Goal: Contribute content: Contribute content

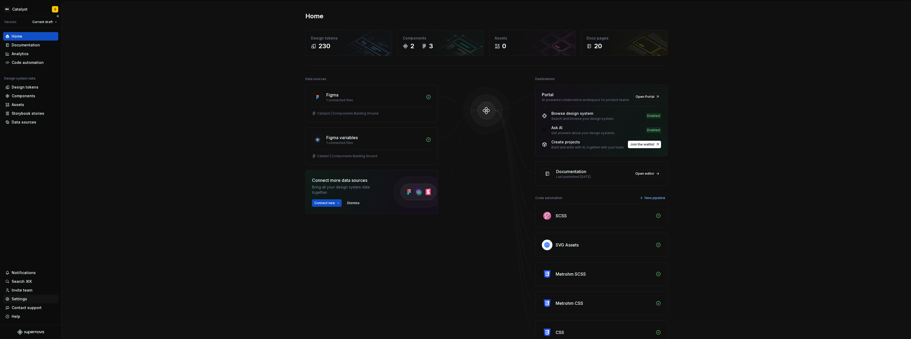
click at [23, 298] on div "Settings" at bounding box center [19, 298] width 15 height 5
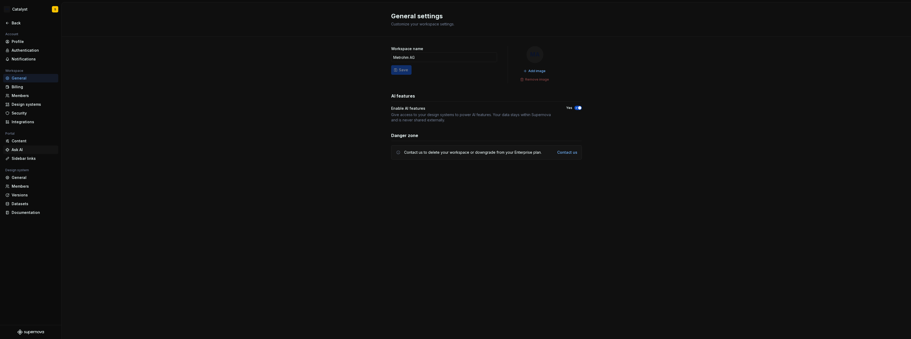
click at [27, 149] on div "Ask AI" at bounding box center [34, 149] width 45 height 5
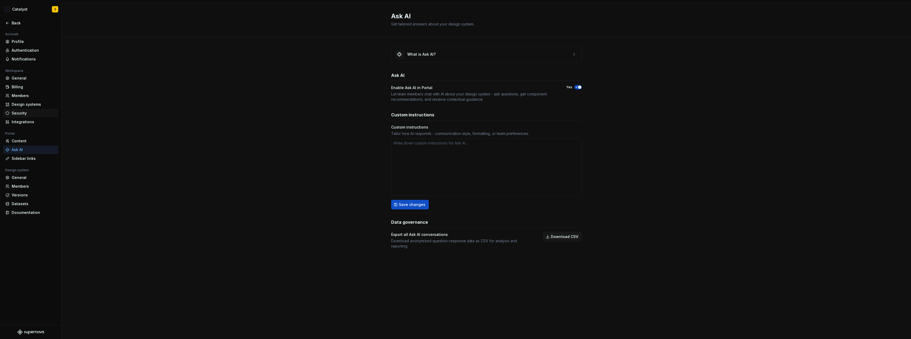
click at [25, 113] on div "Security" at bounding box center [34, 112] width 45 height 5
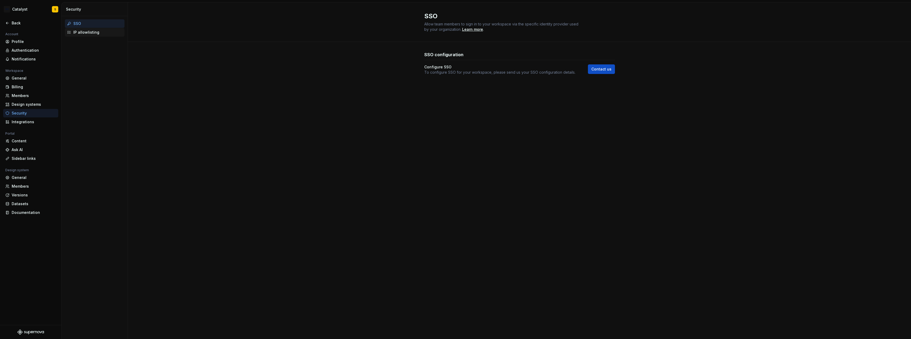
click at [89, 32] on div "IP allowlisting" at bounding box center [97, 32] width 49 height 5
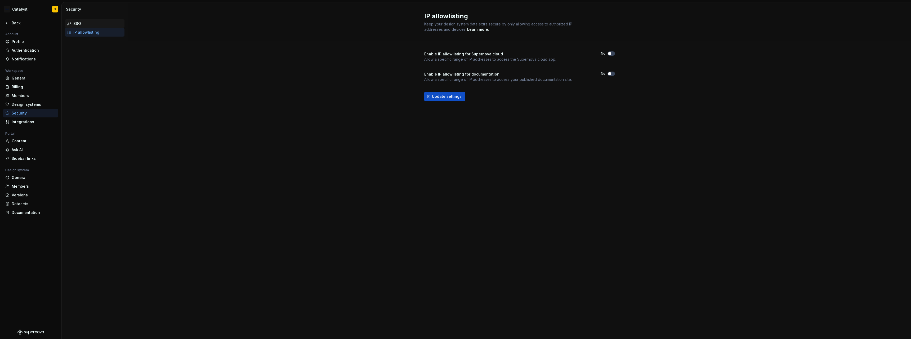
click at [87, 24] on div "SSO" at bounding box center [97, 23] width 49 height 5
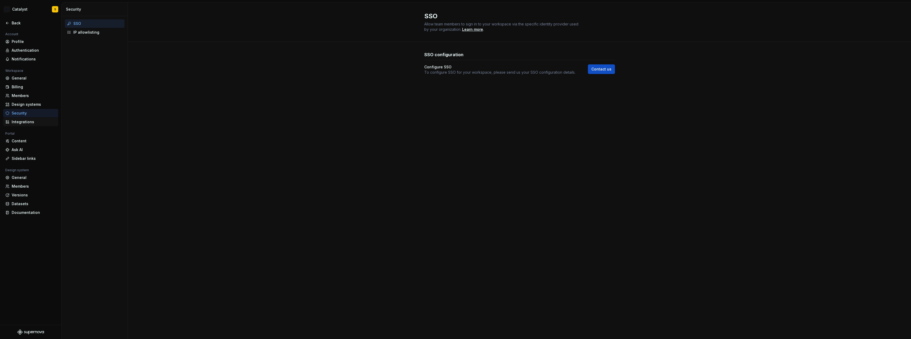
click at [32, 121] on div "Integrations" at bounding box center [34, 121] width 45 height 5
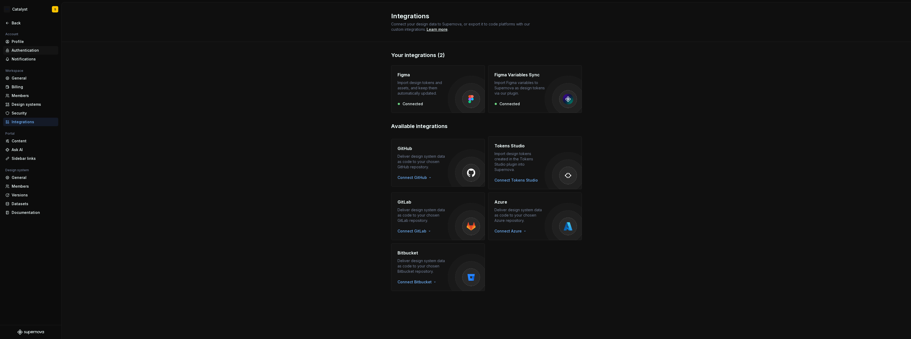
click at [31, 50] on div "Authentication" at bounding box center [34, 50] width 45 height 5
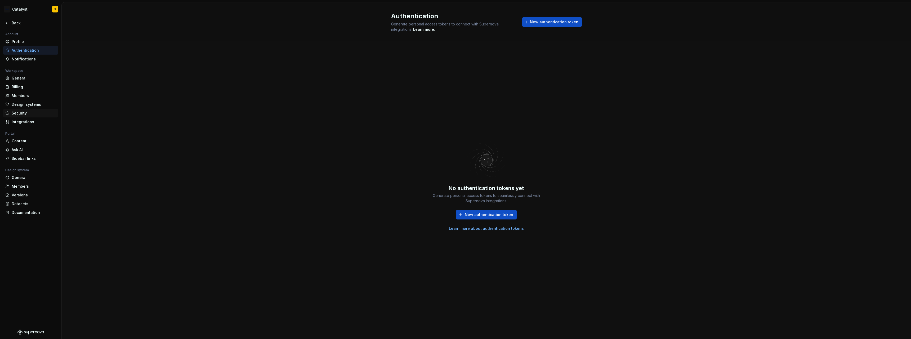
click at [24, 113] on div "Security" at bounding box center [34, 112] width 45 height 5
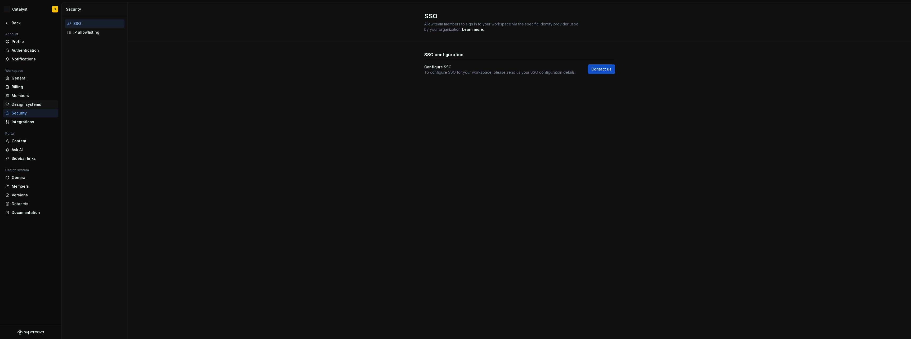
click at [29, 105] on div "Design systems" at bounding box center [34, 104] width 45 height 5
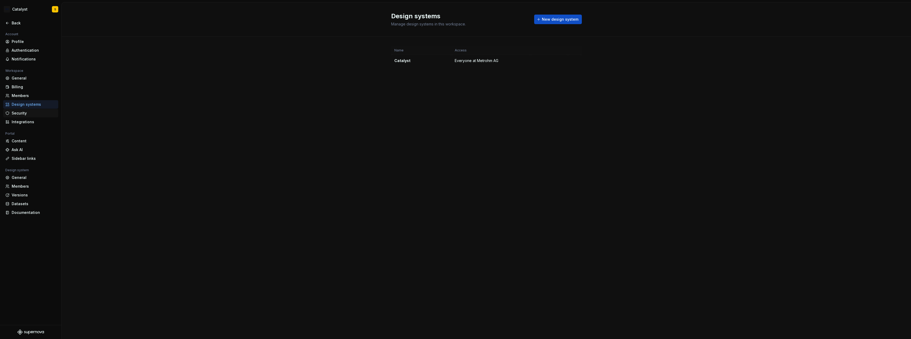
click at [27, 113] on div "Security" at bounding box center [34, 112] width 45 height 5
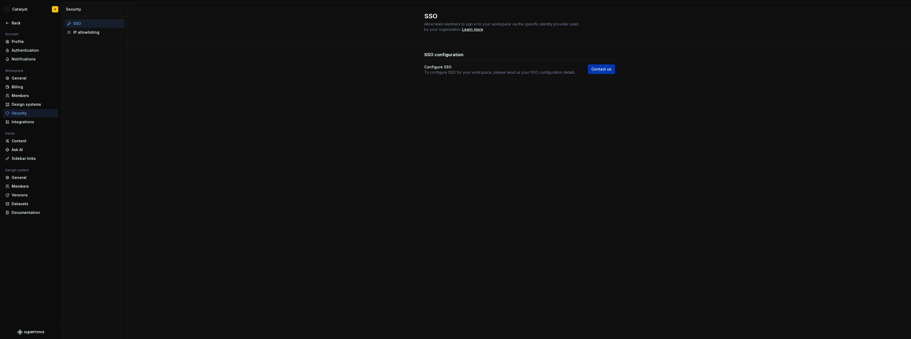
click at [608, 70] on span "Contact us" at bounding box center [602, 69] width 20 height 5
click at [8, 24] on icon at bounding box center [7, 23] width 4 height 4
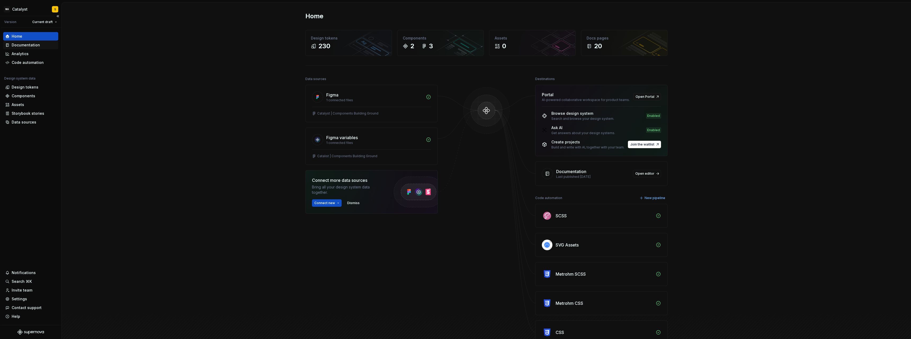
click at [26, 46] on div "Documentation" at bounding box center [26, 44] width 28 height 5
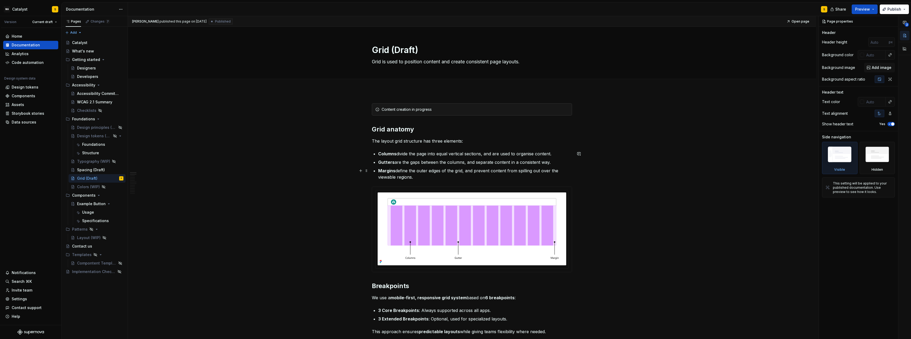
click at [420, 177] on p "Margins define the outer edges of the grid, and prevent content from spilling o…" at bounding box center [475, 173] width 194 height 13
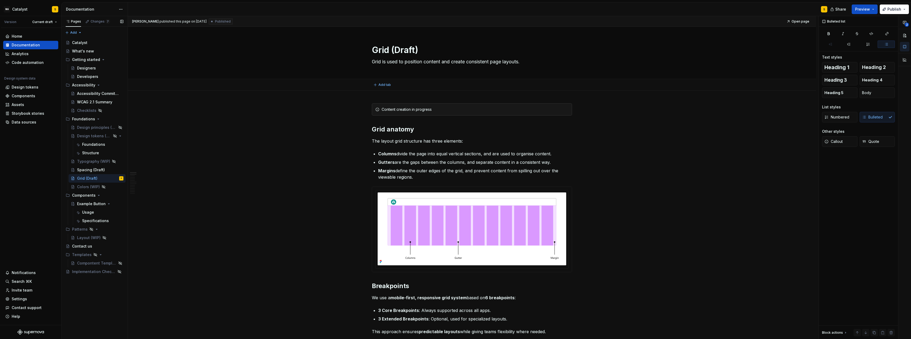
type textarea "*"
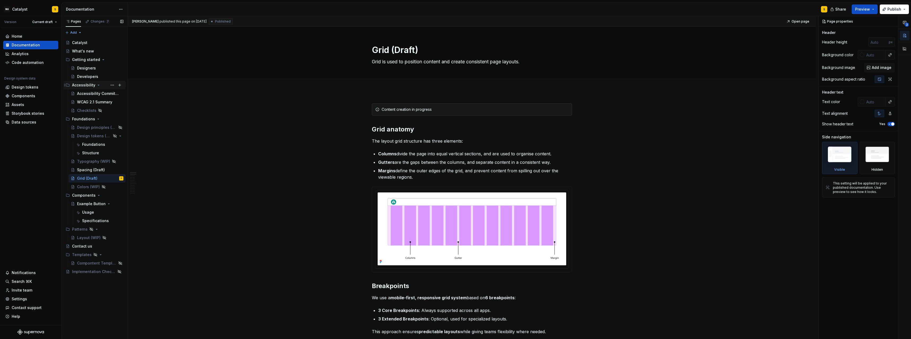
type textarea "*"
click at [21, 9] on html "MA Catalyst S Version Current draft Home Documentation Analytics Code automatio…" at bounding box center [455, 169] width 911 height 339
click at [28, 10] on html "MA Catalyst S Version Current draft Home Documentation Analytics Code automatio…" at bounding box center [455, 169] width 911 height 339
click at [49, 177] on div "Home Documentation Analytics Code automation Design system data Design tokens C…" at bounding box center [30, 176] width 61 height 297
click at [120, 196] on button "Page tree" at bounding box center [119, 195] width 7 height 7
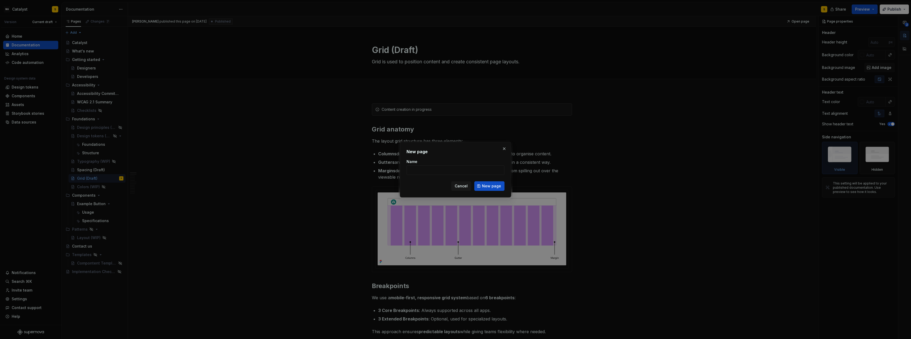
type textarea "*"
click at [425, 171] on input "Name" at bounding box center [456, 170] width 98 height 10
type input "AI Button Test"
click at [498, 186] on span "New page" at bounding box center [491, 185] width 19 height 5
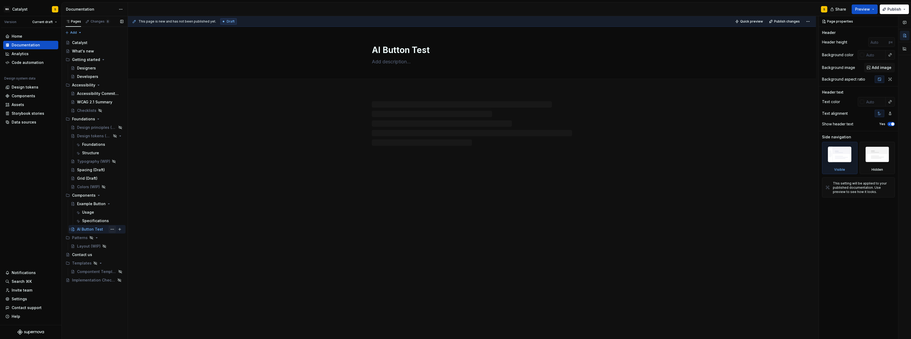
click at [113, 230] on button "Page tree" at bounding box center [112, 228] width 7 height 7
click at [127, 266] on div "Hide page" at bounding box center [144, 266] width 52 height 5
click at [371, 150] on div at bounding box center [472, 161] width 688 height 141
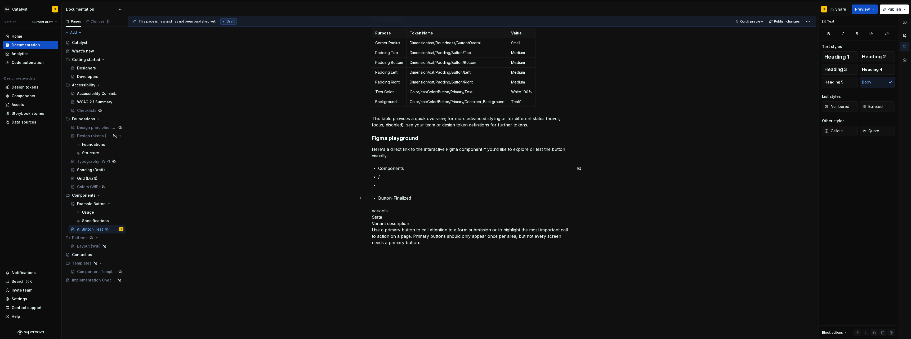
scroll to position [363, 0]
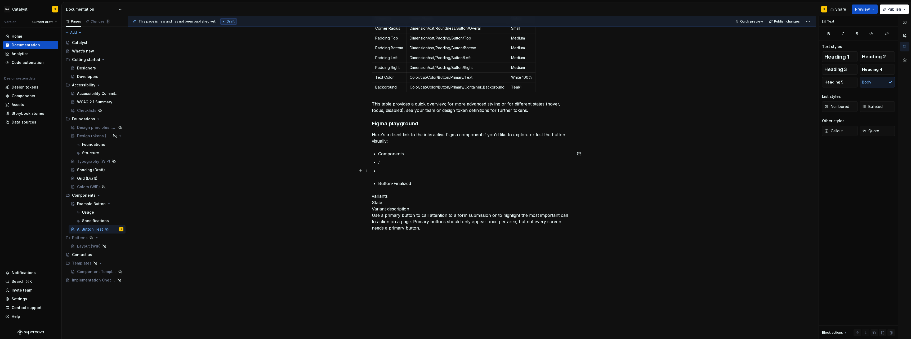
click at [392, 167] on p at bounding box center [475, 170] width 194 height 6
type textarea "*"
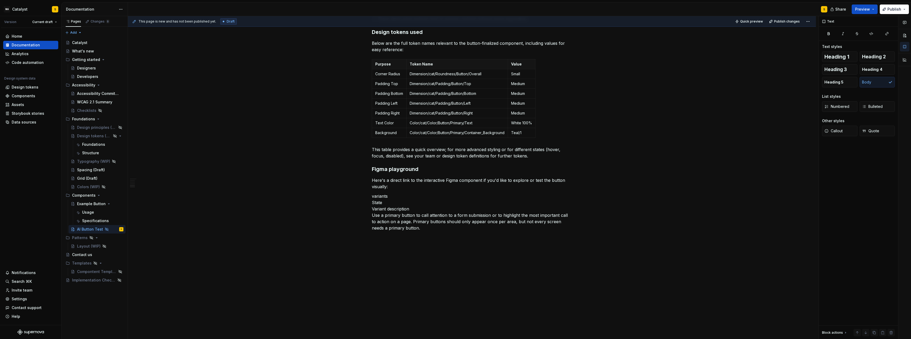
scroll to position [317, 0]
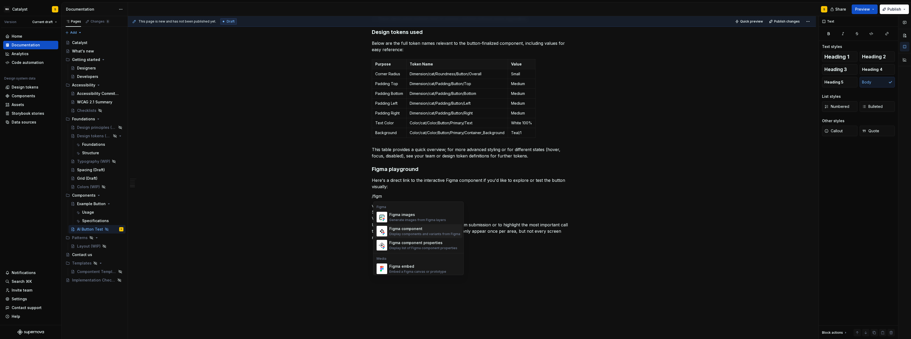
click at [427, 229] on div "Figma component" at bounding box center [424, 228] width 71 height 5
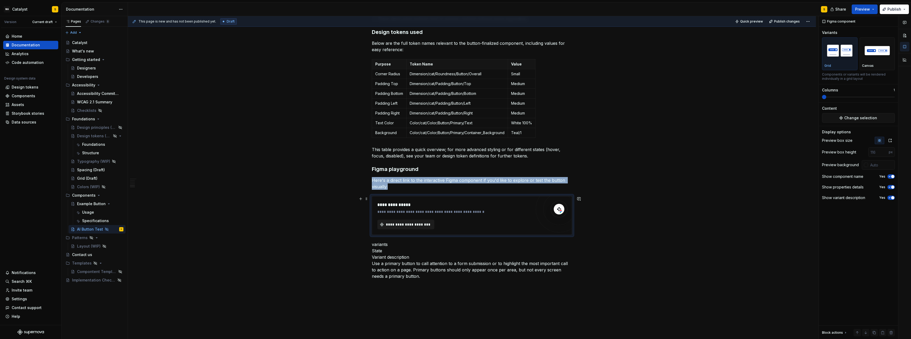
click at [423, 226] on span "**********" at bounding box center [408, 224] width 46 height 5
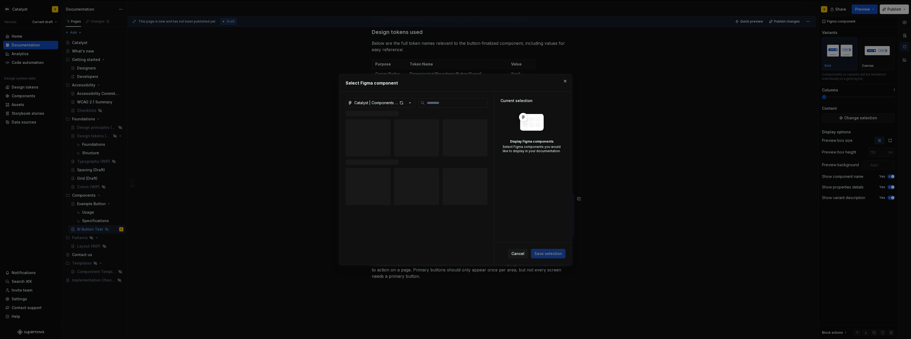
type textarea "*"
type input "******"
click at [423, 133] on img at bounding box center [415, 135] width 23 height 10
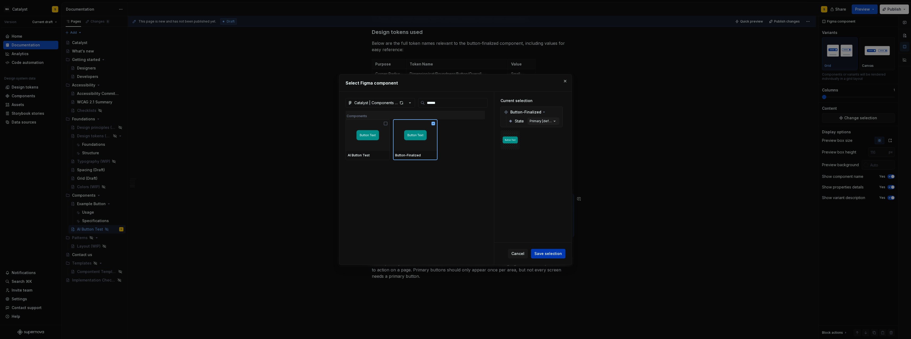
click at [555, 252] on span "Save selection" at bounding box center [549, 253] width 28 height 5
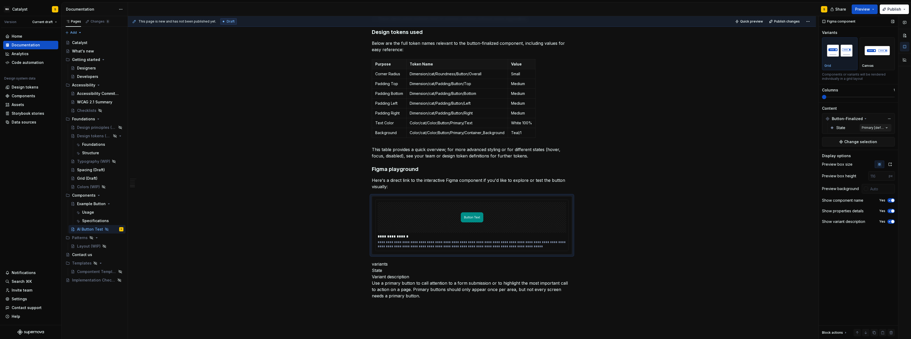
click at [882, 129] on div "Comments Open comments No comments yet Select ‘Comment’ from the block context …" at bounding box center [865, 177] width 92 height 323
click at [884, 139] on button "button" at bounding box center [884, 137] width 7 height 4
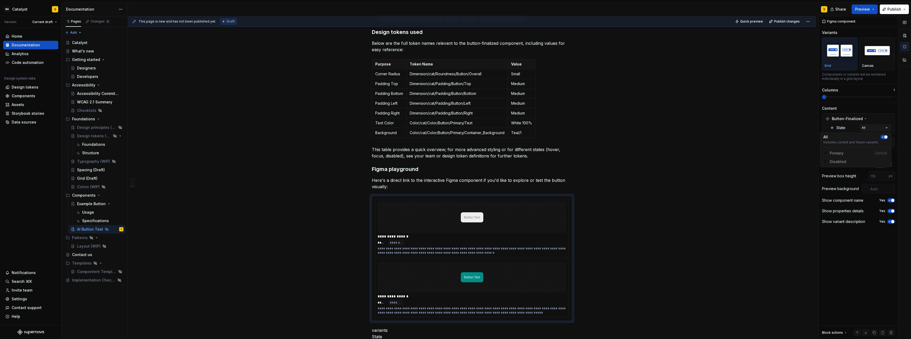
click at [885, 138] on icon "button" at bounding box center [883, 136] width 4 height 3
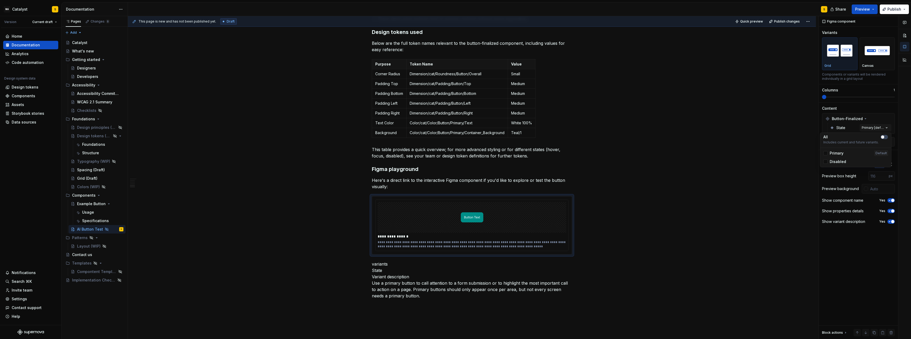
click at [883, 127] on div "Comments Open comments No comments yet Select ‘Comment’ from the block context …" at bounding box center [865, 177] width 92 height 323
click at [883, 138] on span "button" at bounding box center [882, 136] width 3 height 3
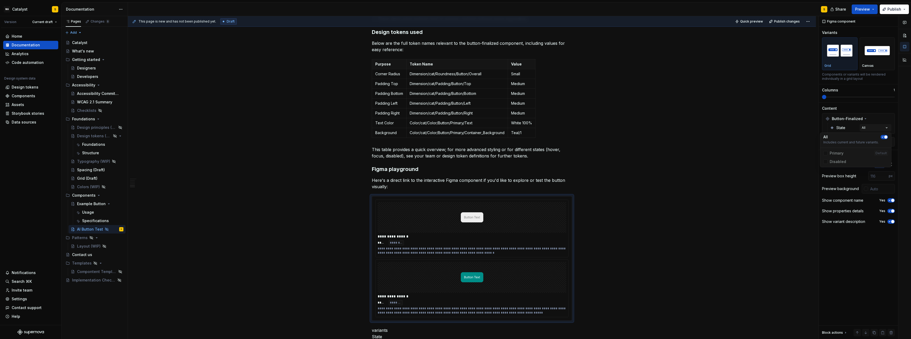
click at [882, 138] on icon "button" at bounding box center [883, 136] width 4 height 3
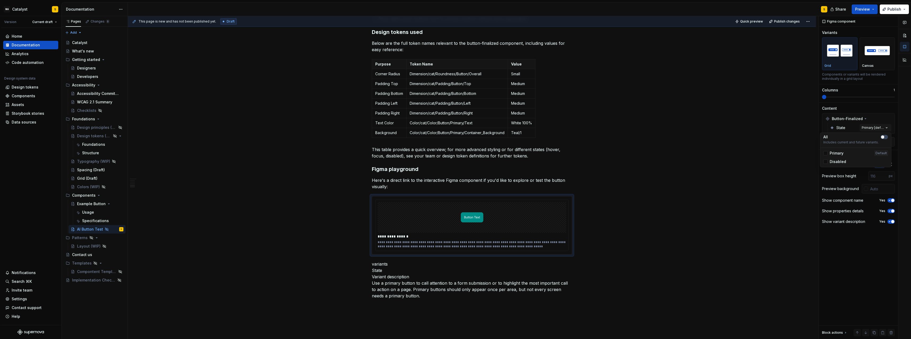
click at [856, 256] on div "Comments Open comments No comments yet Select ‘Comment’ from the block context …" at bounding box center [865, 177] width 92 height 323
click at [865, 10] on span "Preview" at bounding box center [863, 9] width 15 height 5
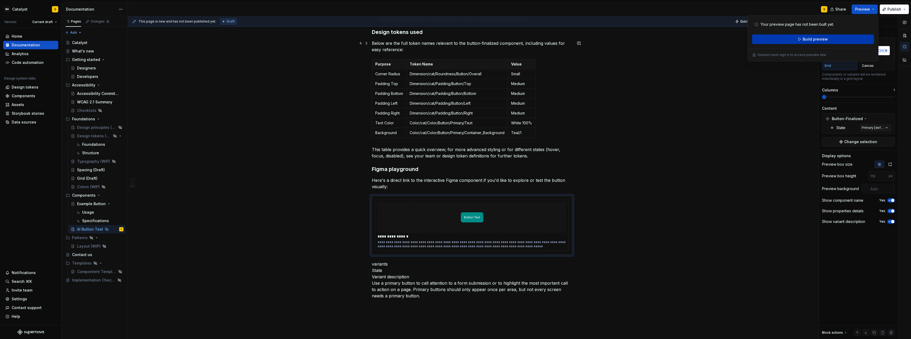
click at [810, 40] on span "Build preview" at bounding box center [815, 39] width 25 height 5
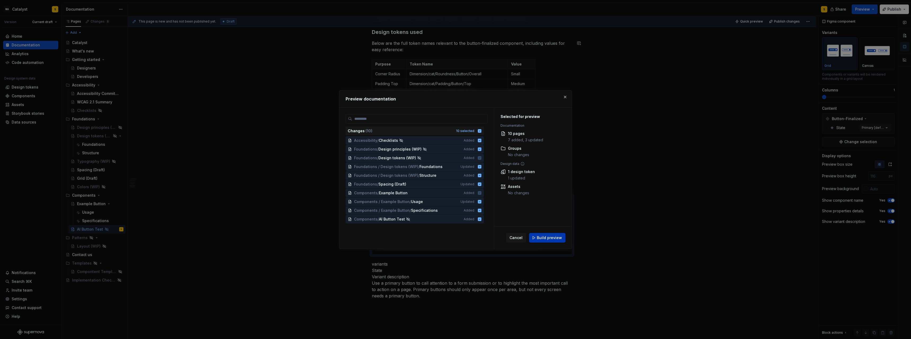
click at [549, 240] on span "Build preview" at bounding box center [549, 237] width 25 height 5
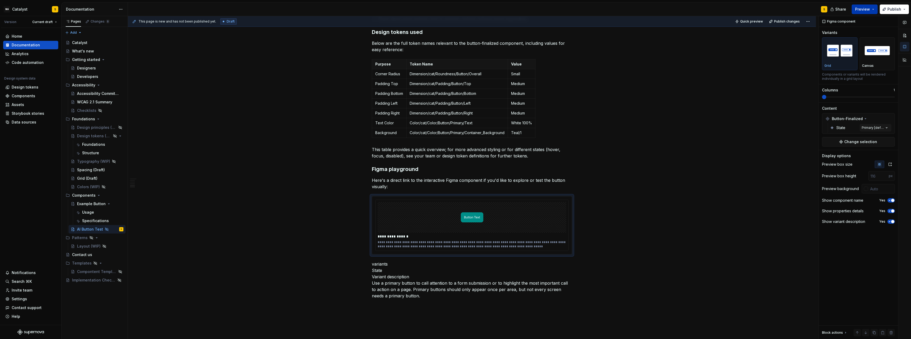
click at [876, 10] on button "Preview" at bounding box center [865, 10] width 26 height 10
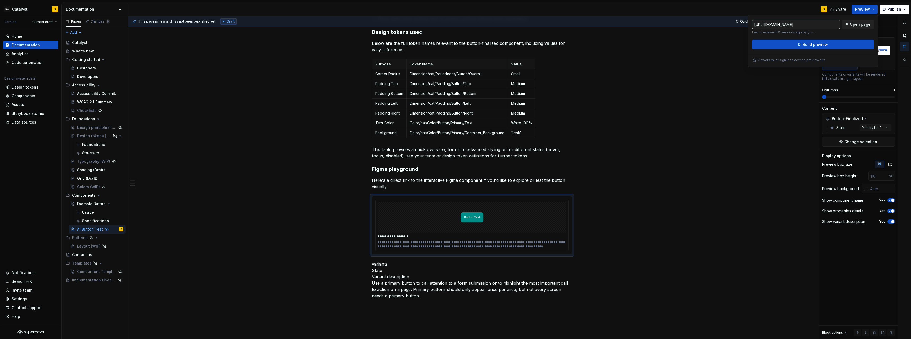
click at [863, 27] on span "Open page" at bounding box center [860, 24] width 21 height 5
click at [905, 23] on icon "button" at bounding box center [904, 22] width 3 height 3
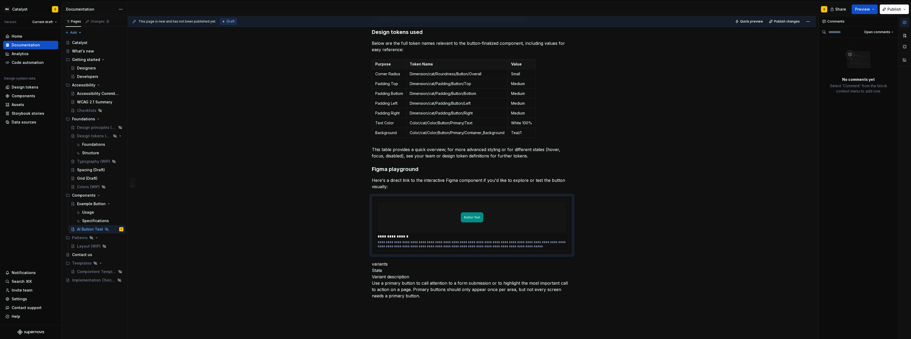
type textarea "*"
